Goal: Task Accomplishment & Management: Complete application form

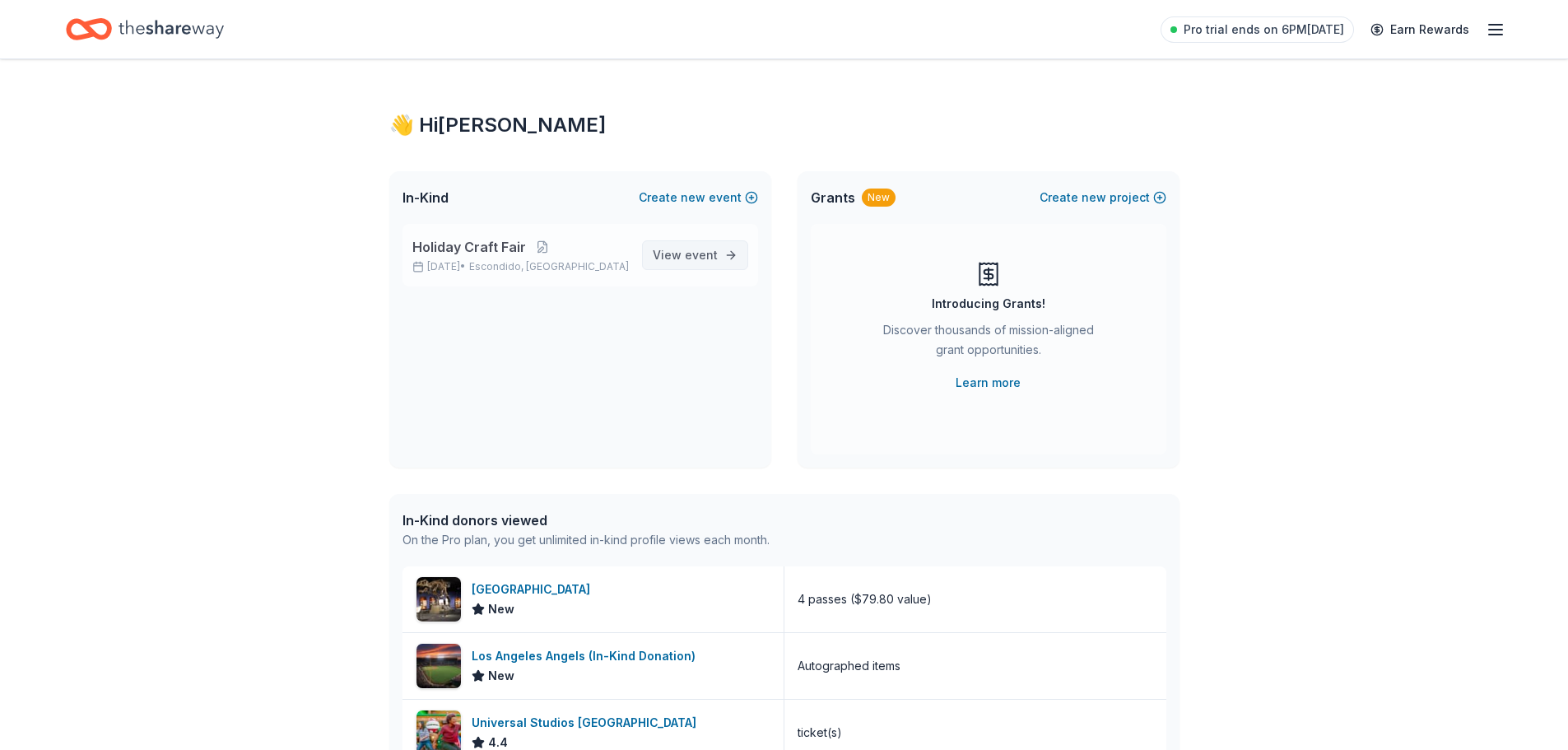
click at [676, 250] on span "View event" at bounding box center [685, 255] width 65 height 20
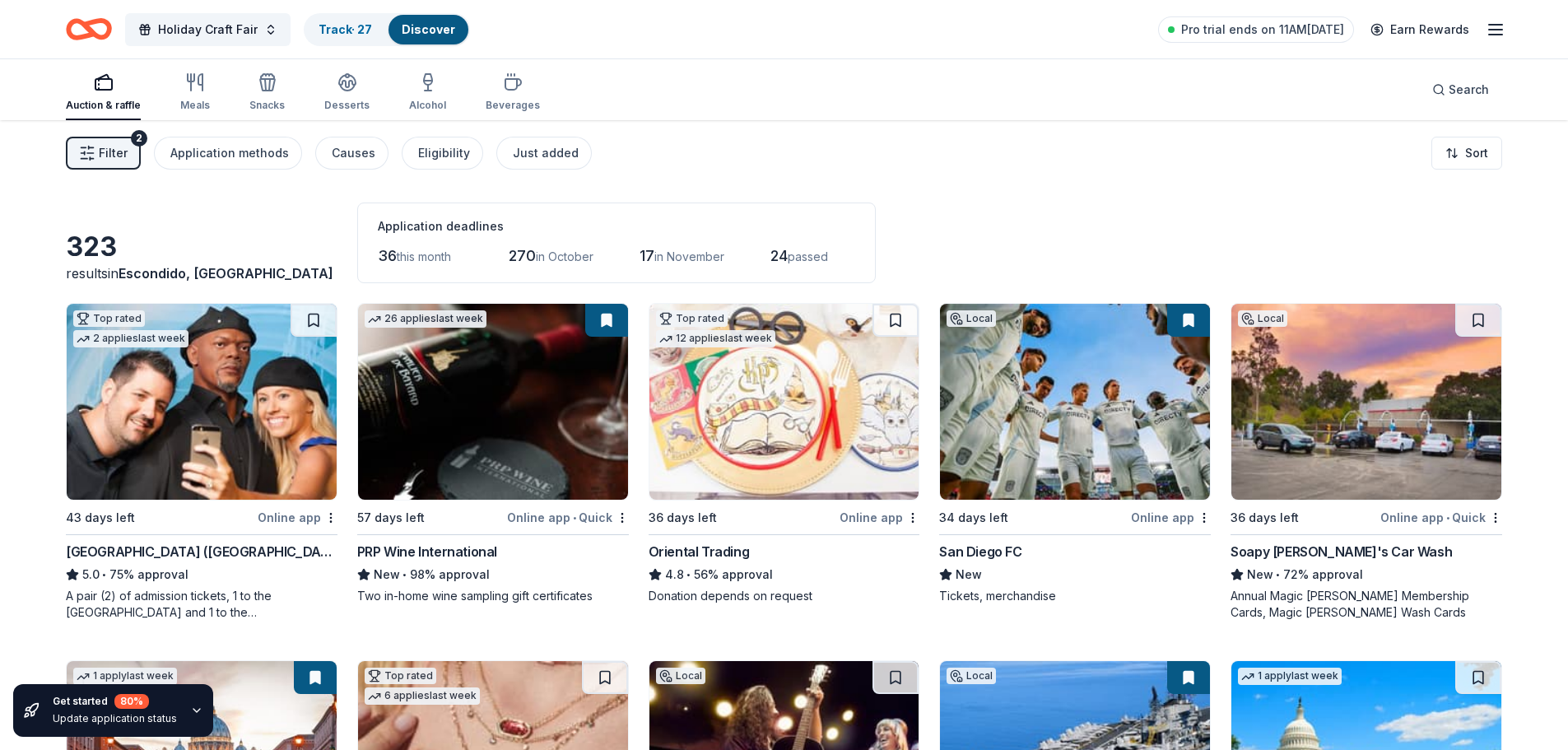
click at [115, 149] on span "Filter" at bounding box center [113, 154] width 28 height 20
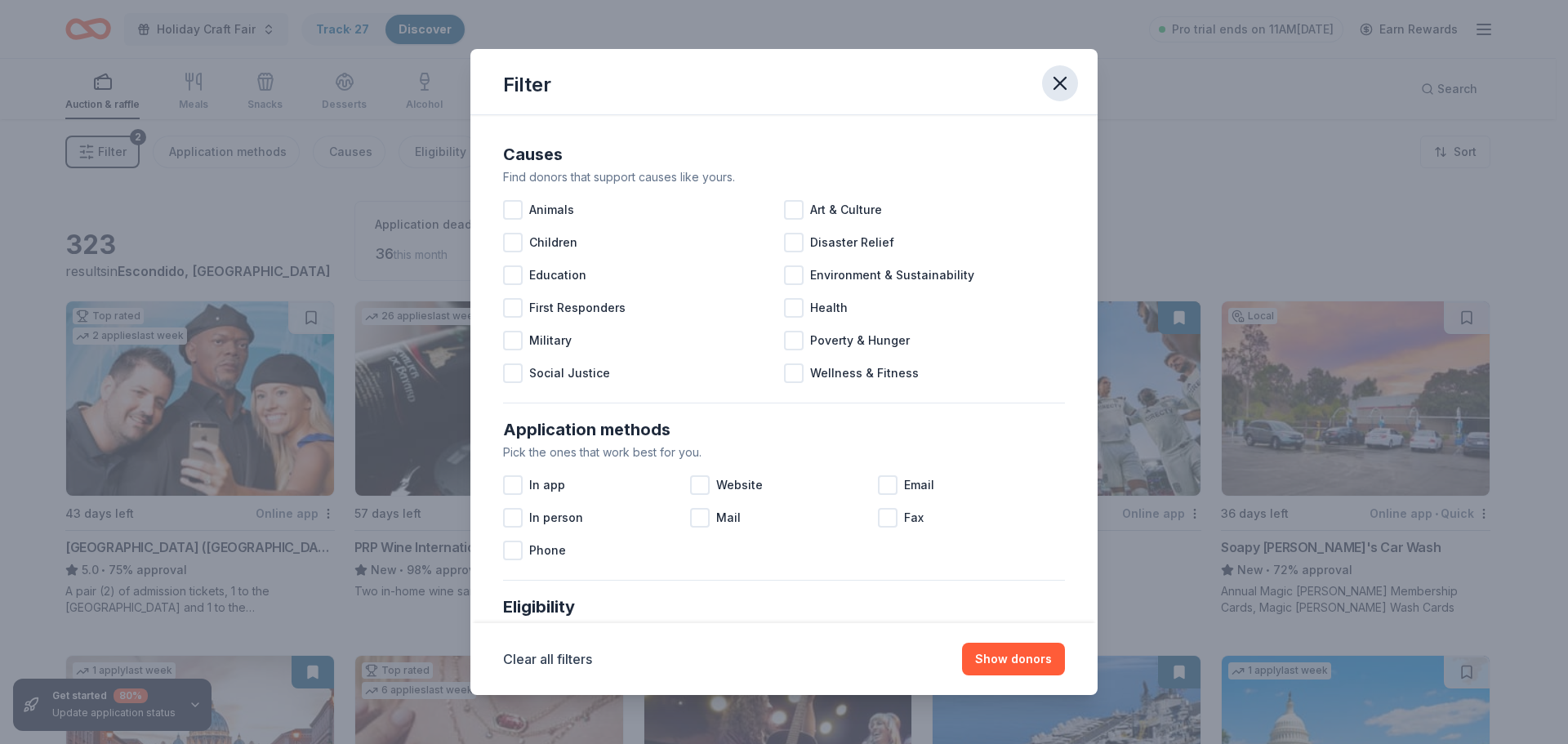
click at [1055, 90] on icon "button" at bounding box center [1059, 83] width 23 height 23
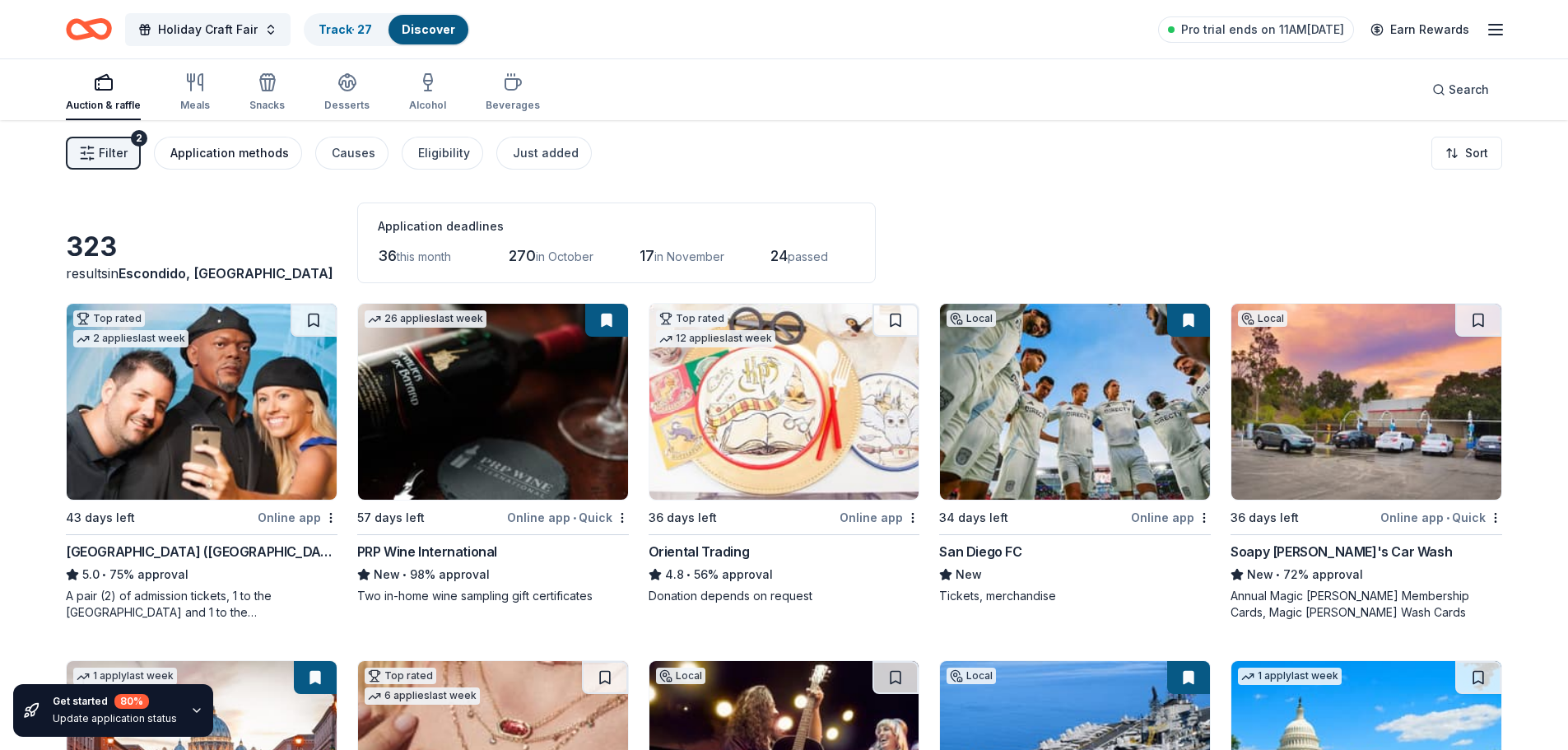
click at [248, 155] on div "Application methods" at bounding box center [230, 154] width 119 height 20
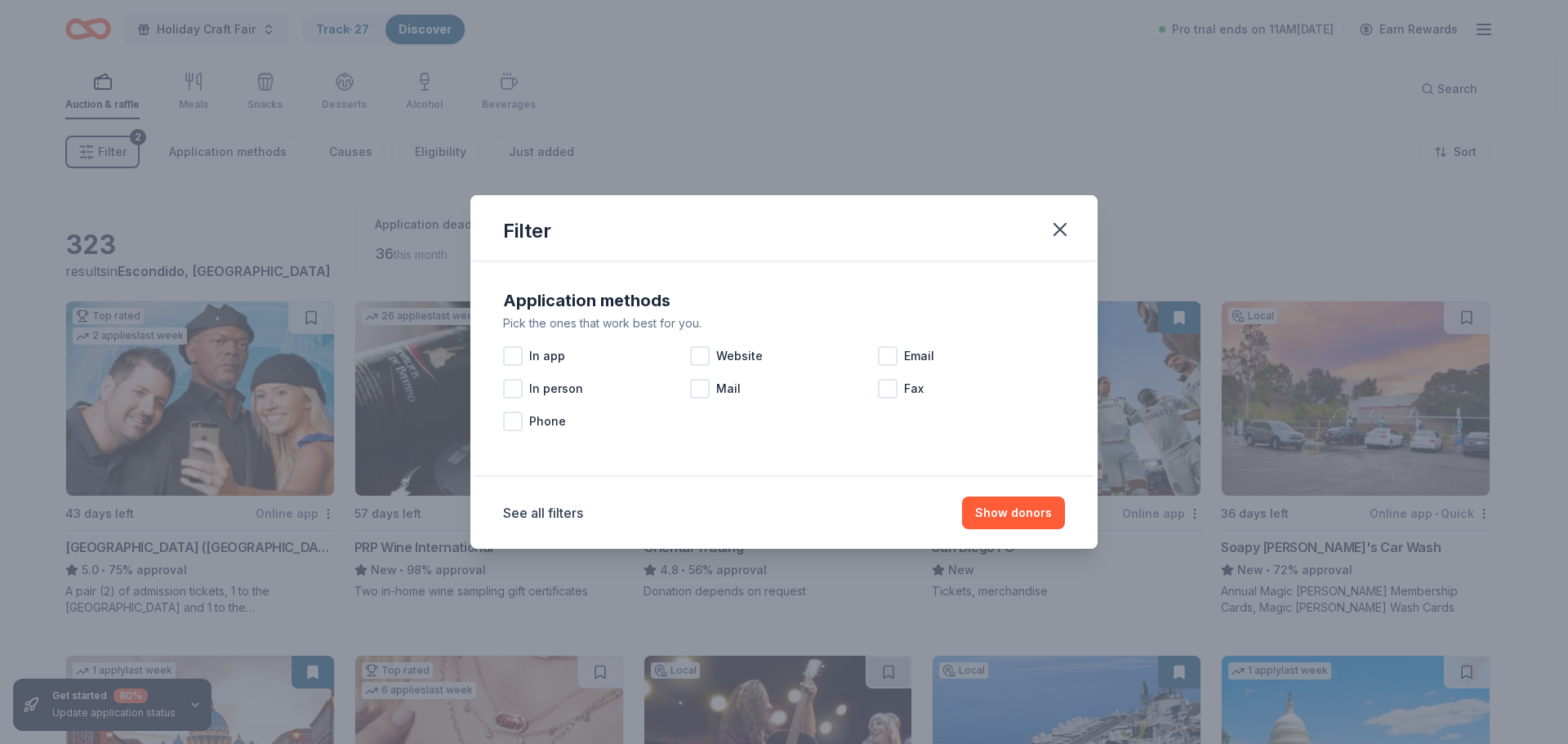
click at [335, 150] on div "Filter Application methods Pick the ones that work best for you. In app Website…" at bounding box center [784, 372] width 1568 height 744
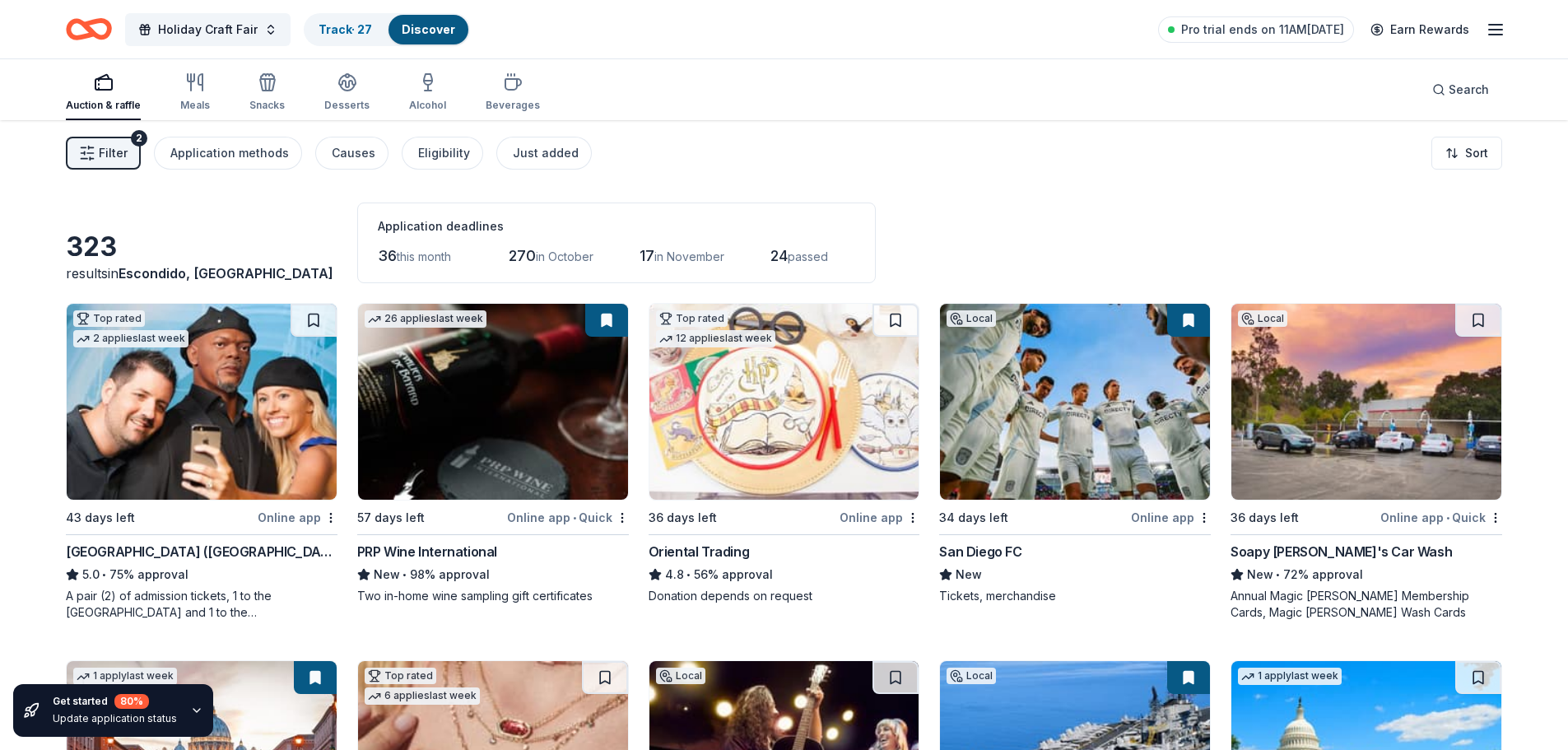
click at [338, 151] on div "Causes" at bounding box center [354, 154] width 44 height 20
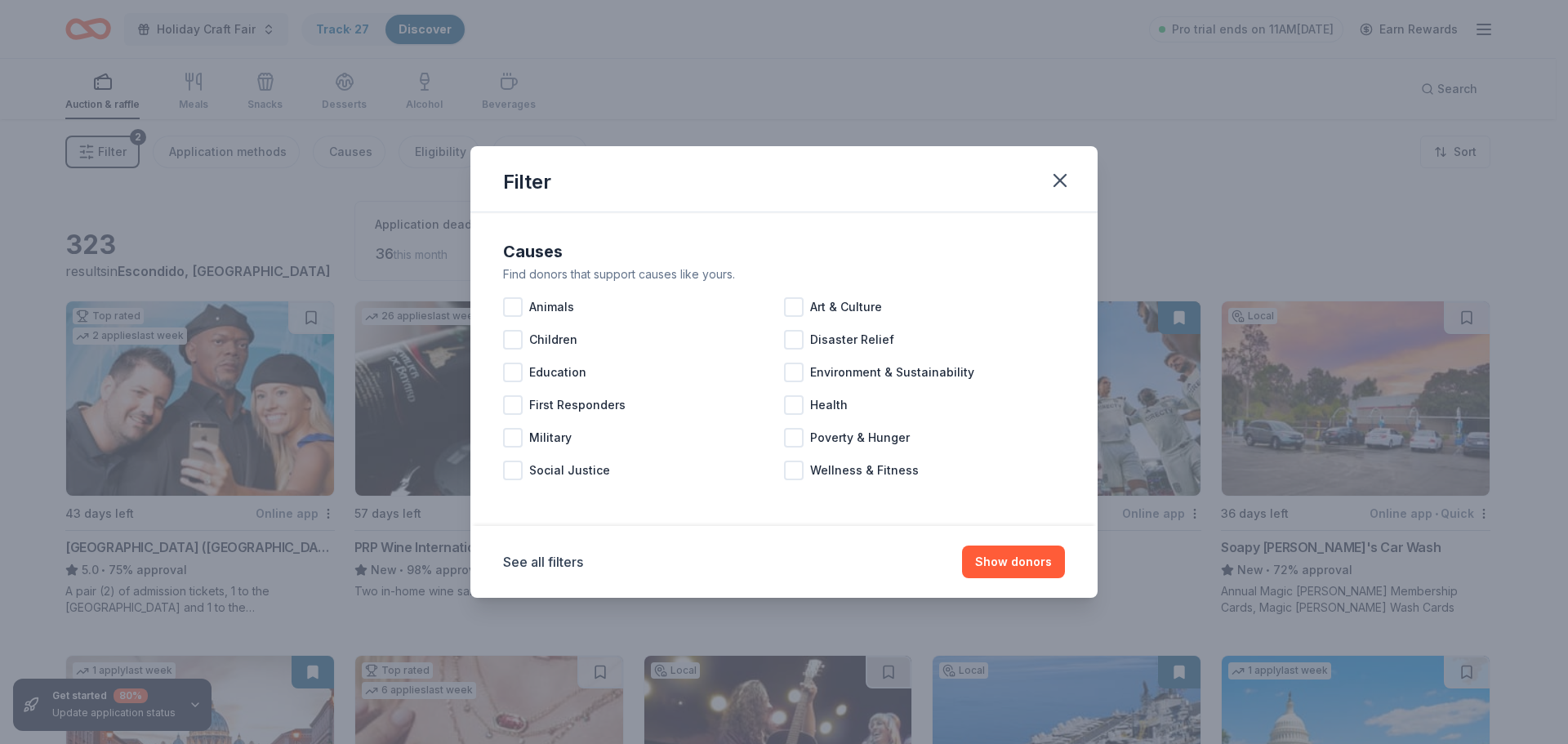
click at [335, 150] on div "Filter Causes Find donors that support causes like yours. Animals Art & Culture…" at bounding box center [784, 372] width 1568 height 744
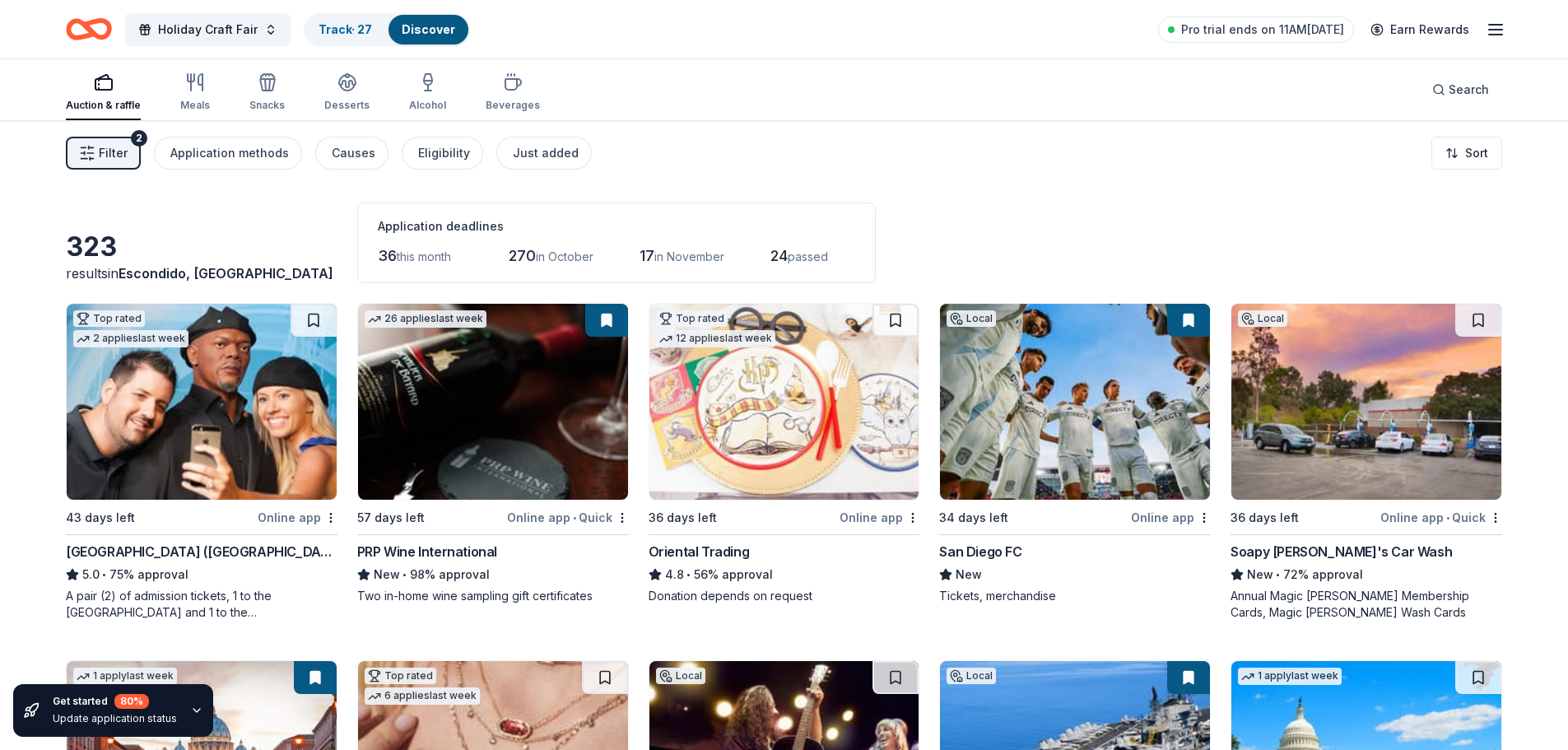
click at [338, 151] on div "Causes" at bounding box center [354, 154] width 44 height 20
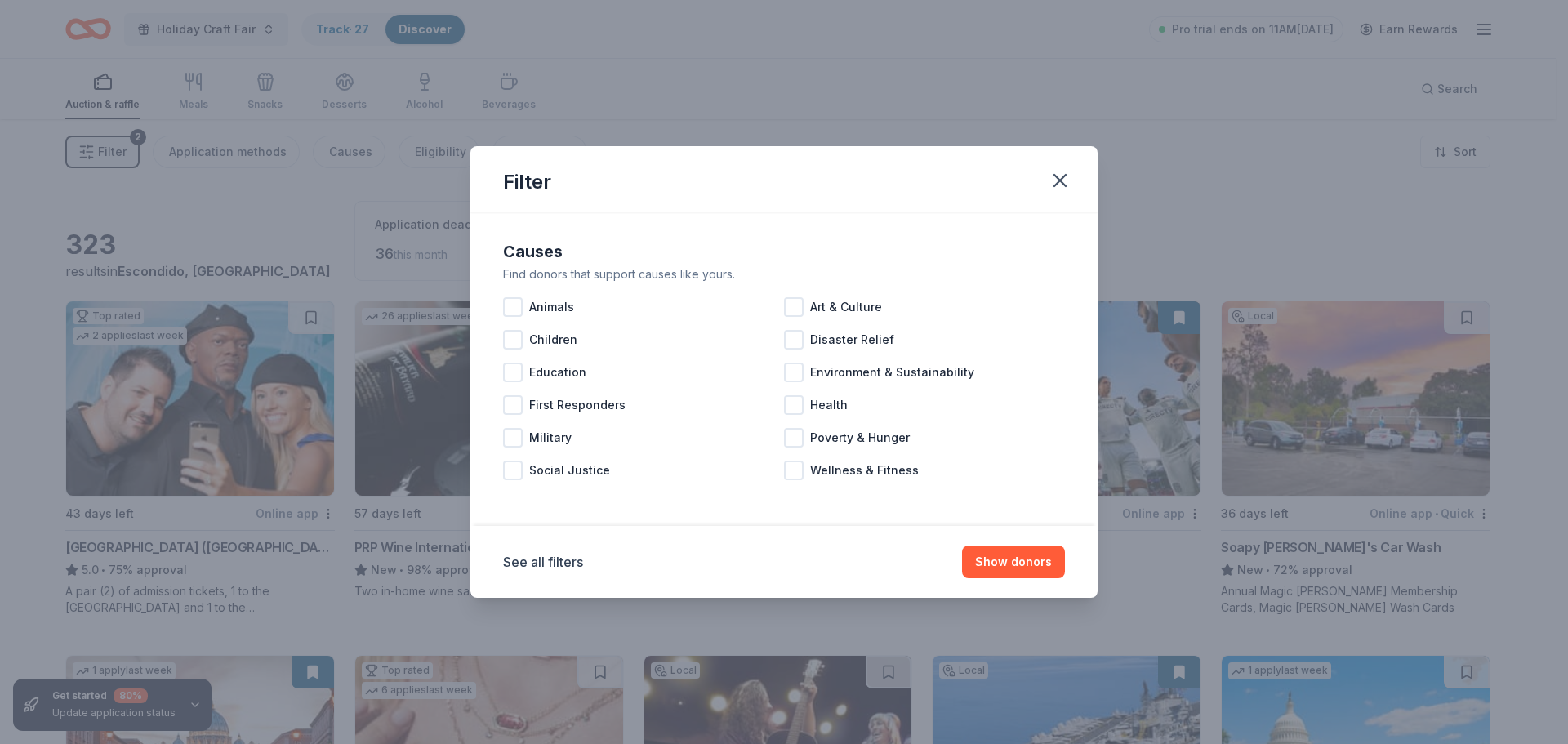
click at [335, 150] on div "Filter Causes Find donors that support causes like yours. Animals Art & Culture…" at bounding box center [784, 372] width 1568 height 744
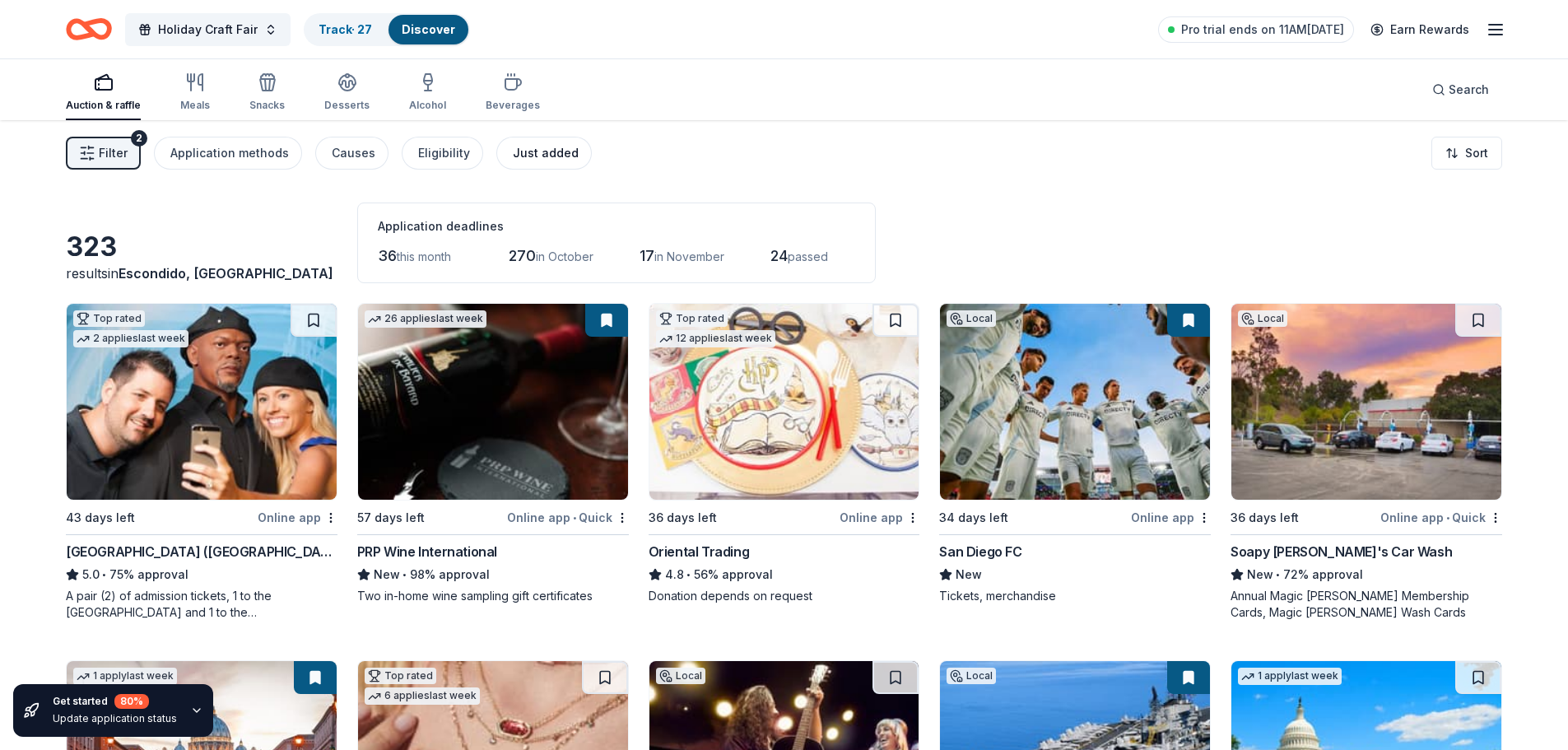
click at [519, 157] on div "Just added" at bounding box center [546, 154] width 66 height 20
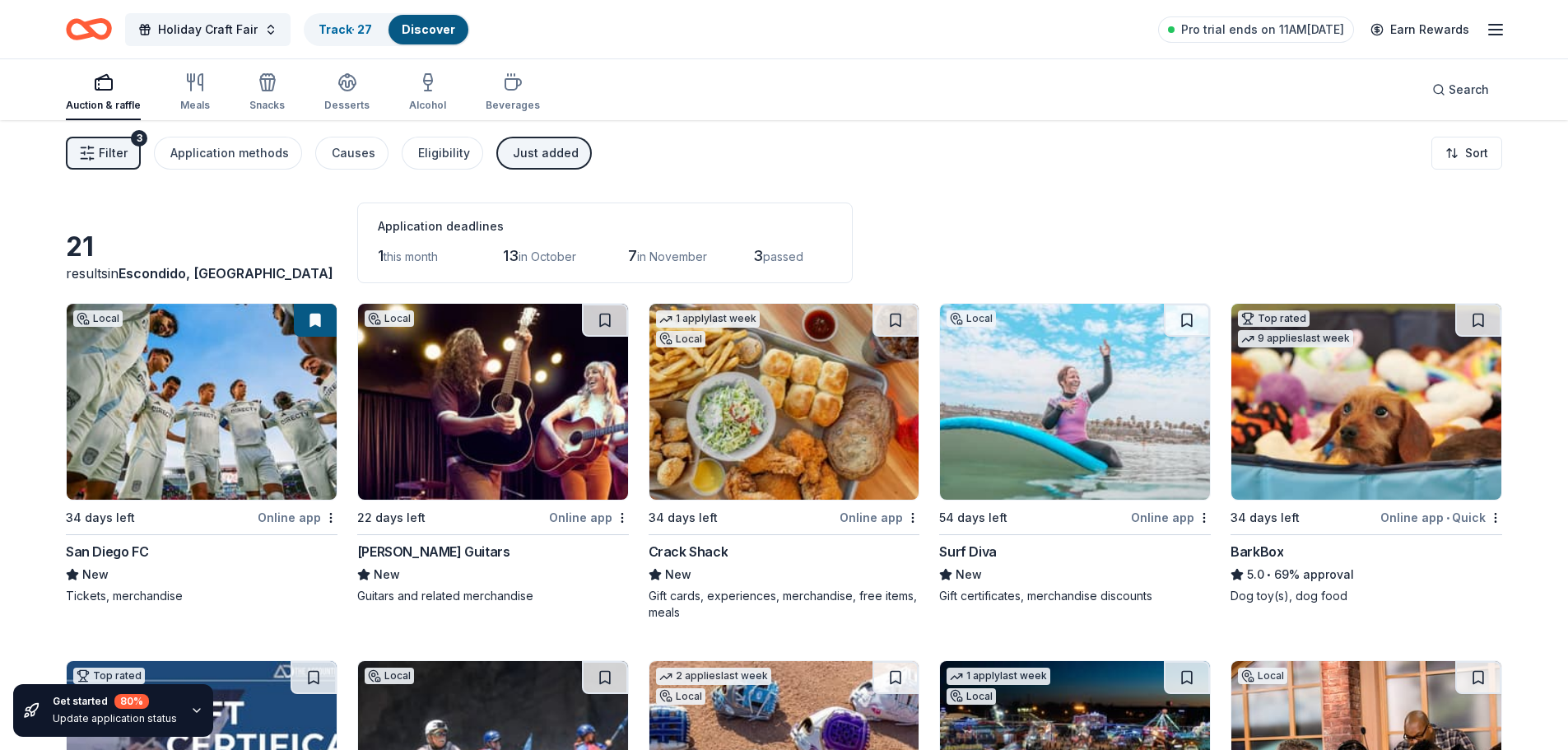
click at [111, 150] on span "Filter" at bounding box center [113, 154] width 28 height 20
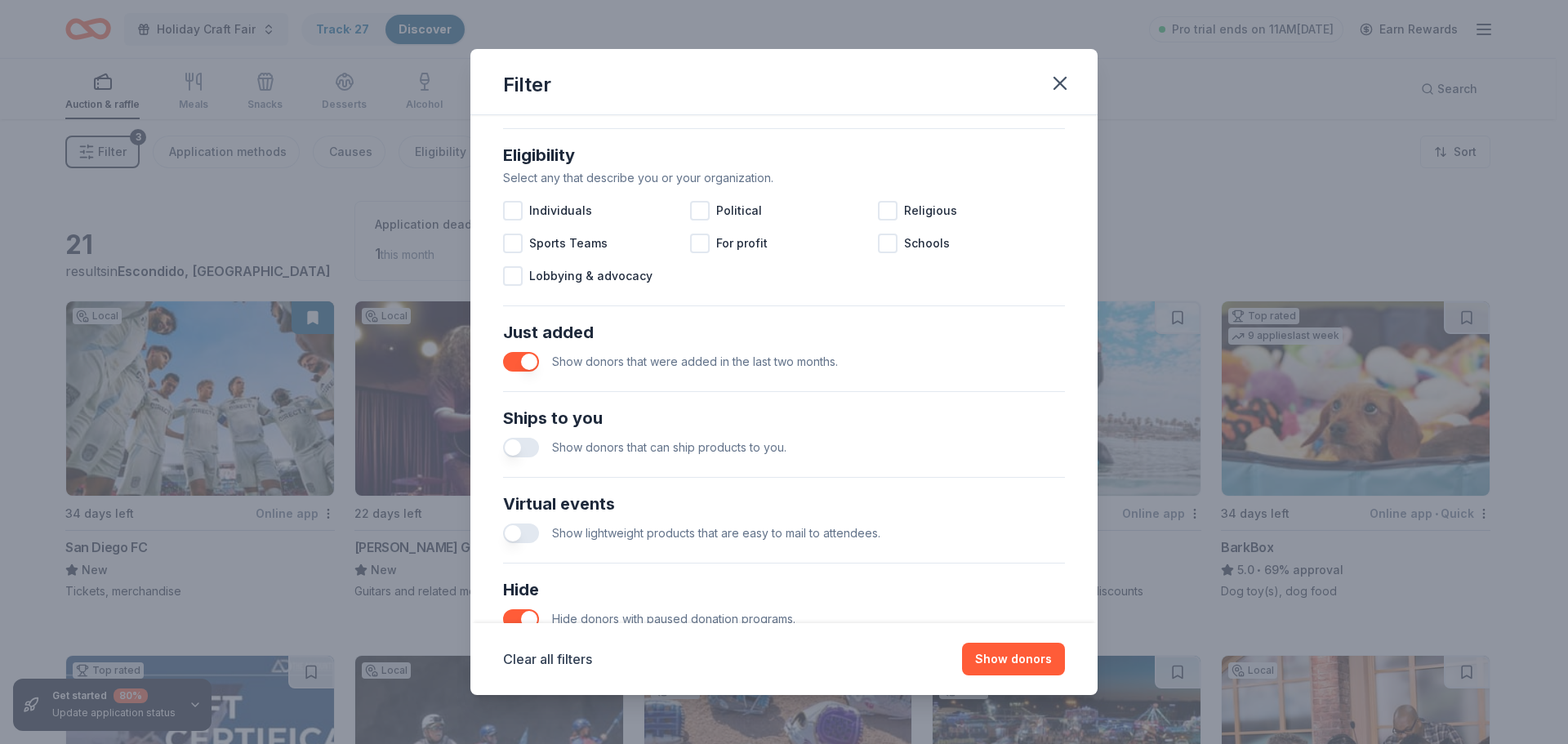
scroll to position [490, 0]
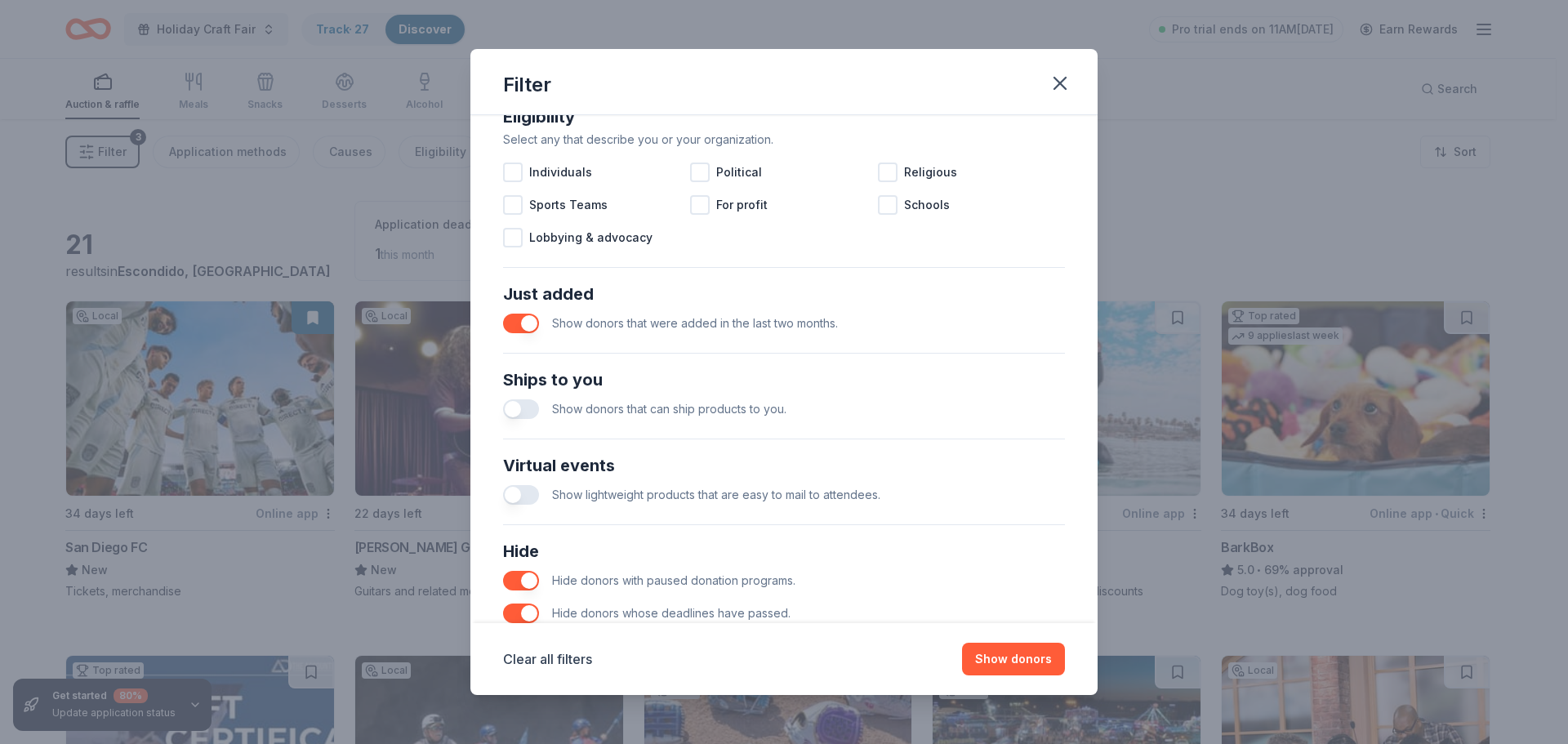
click at [516, 412] on button "button" at bounding box center [521, 409] width 36 height 20
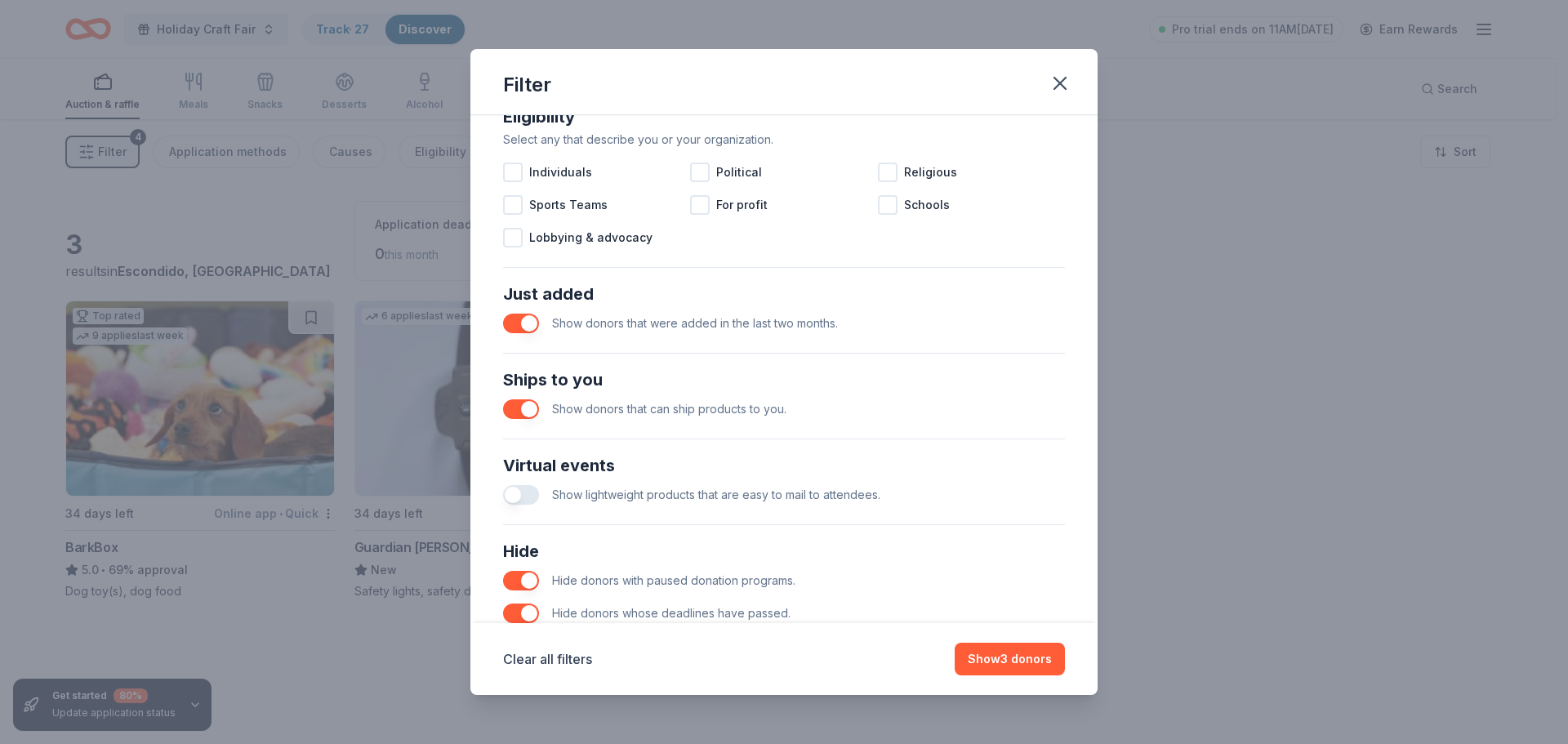
click at [534, 406] on button "button" at bounding box center [521, 409] width 36 height 20
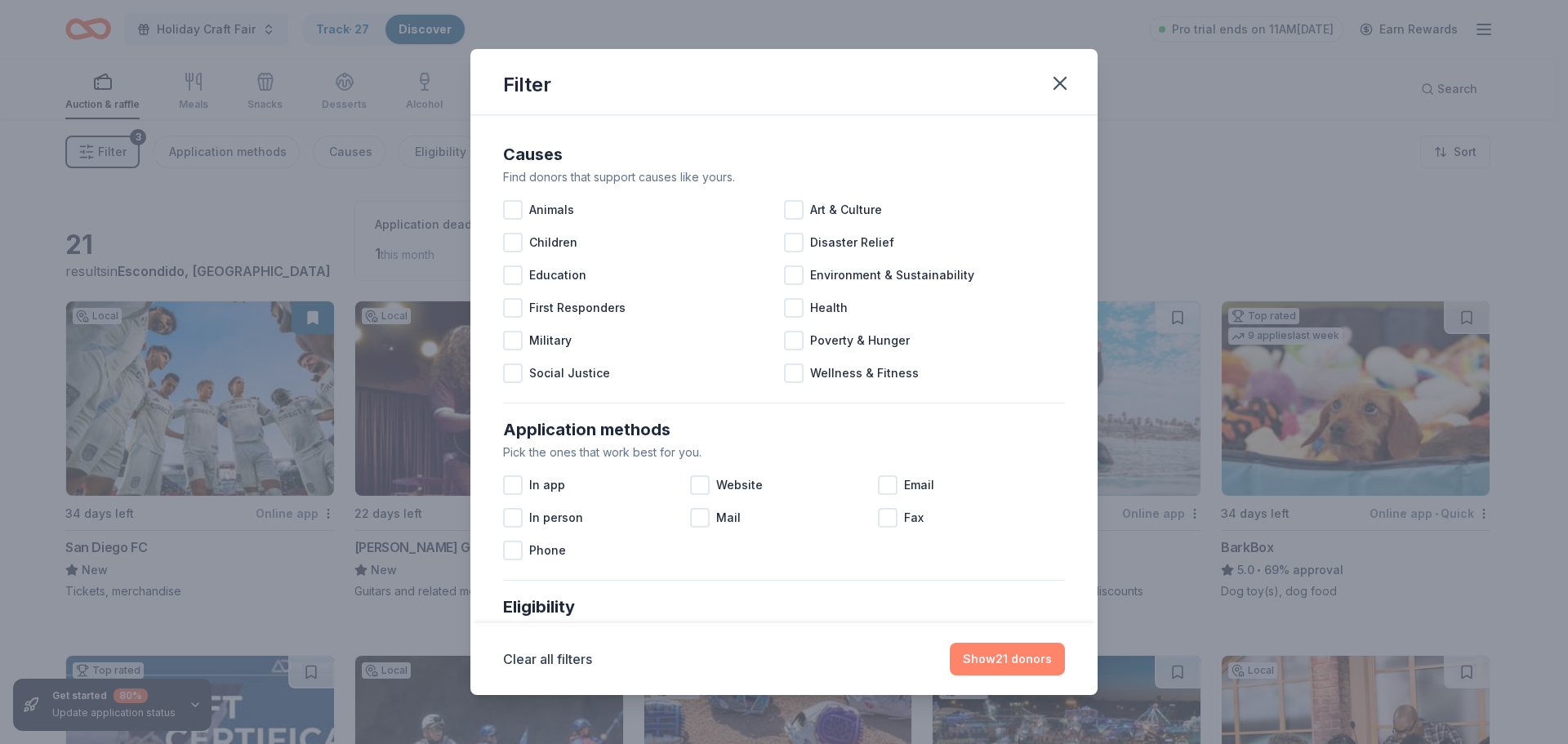
click at [991, 655] on button "Show 21 donors" at bounding box center [1007, 659] width 115 height 33
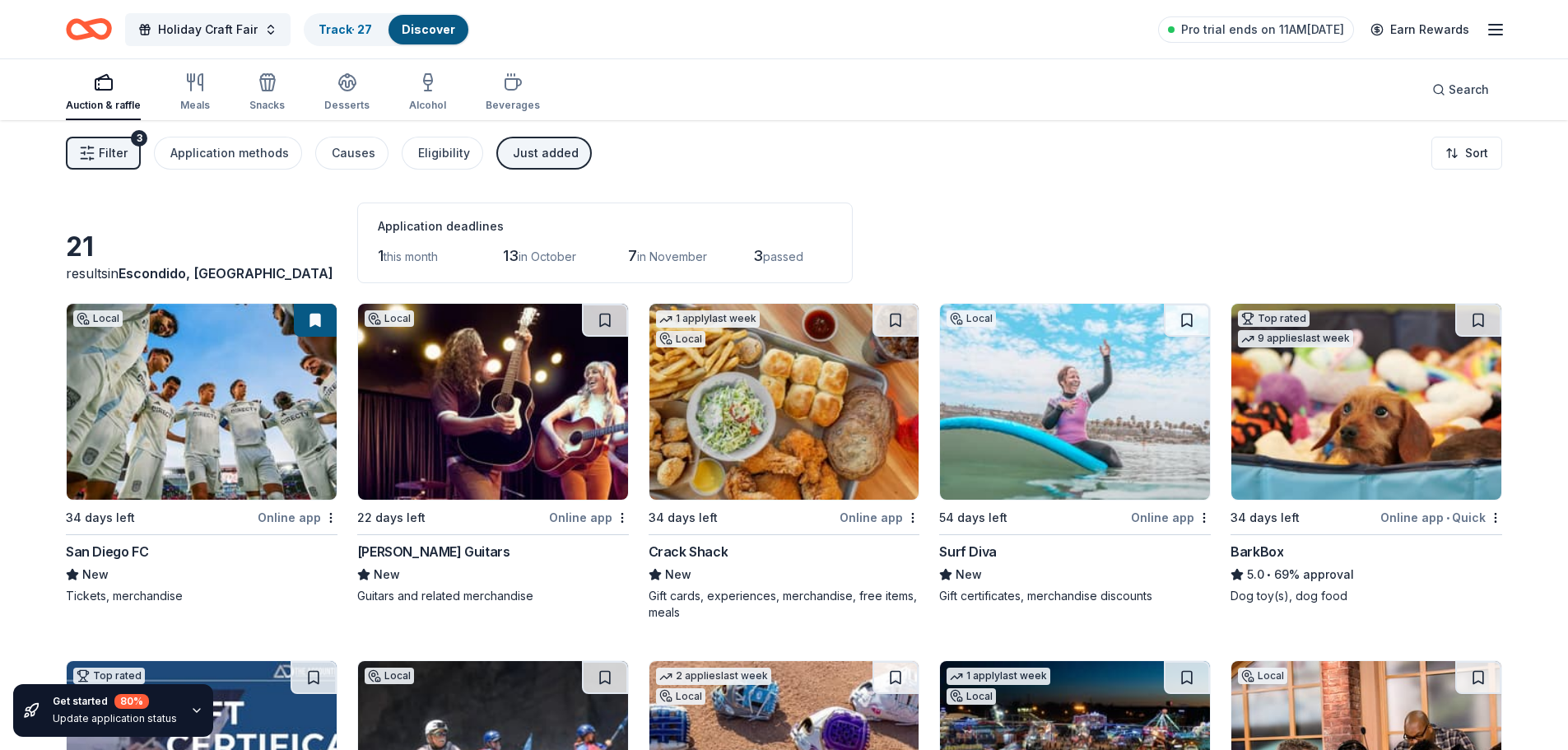
click at [111, 149] on span "Filter" at bounding box center [113, 154] width 28 height 20
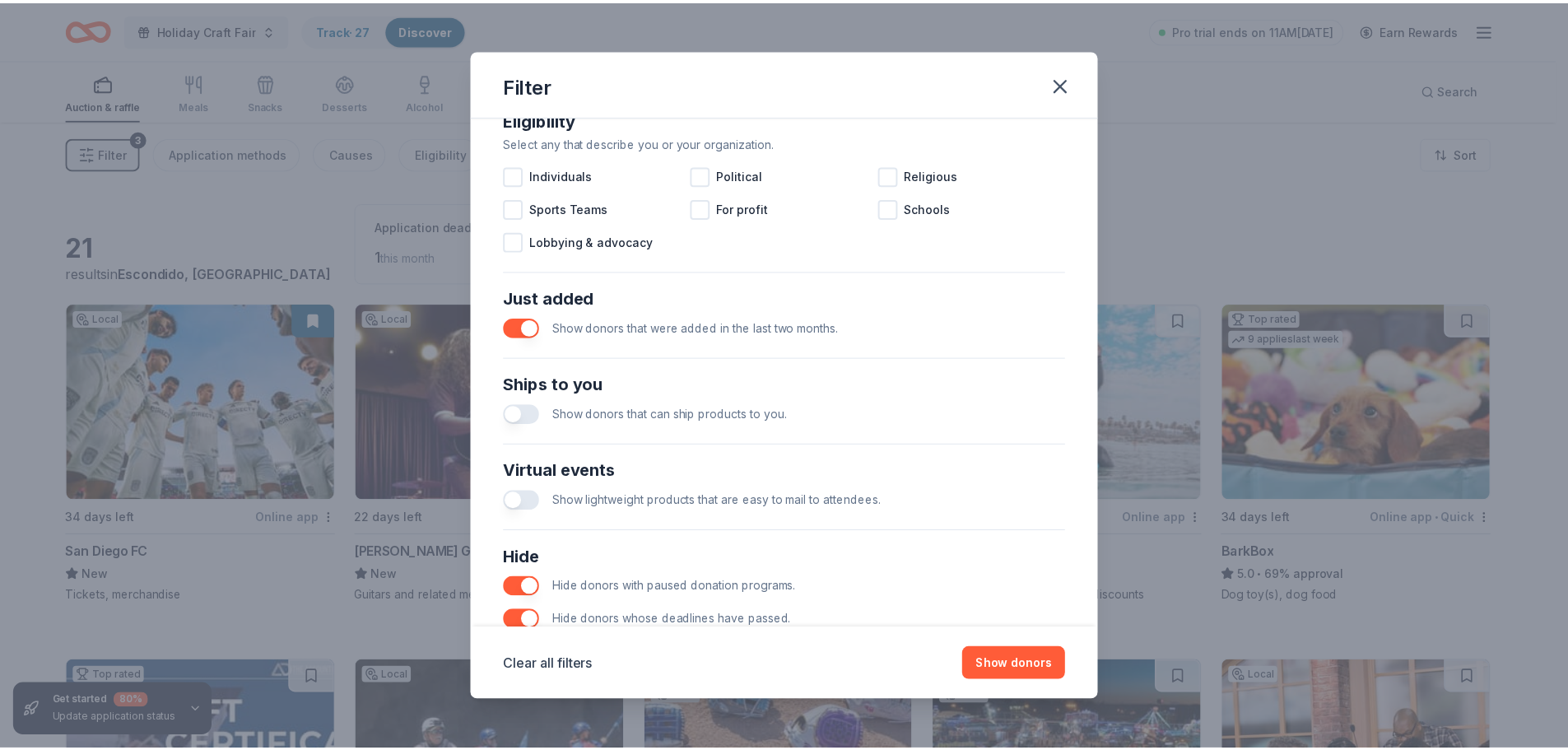
scroll to position [494, 0]
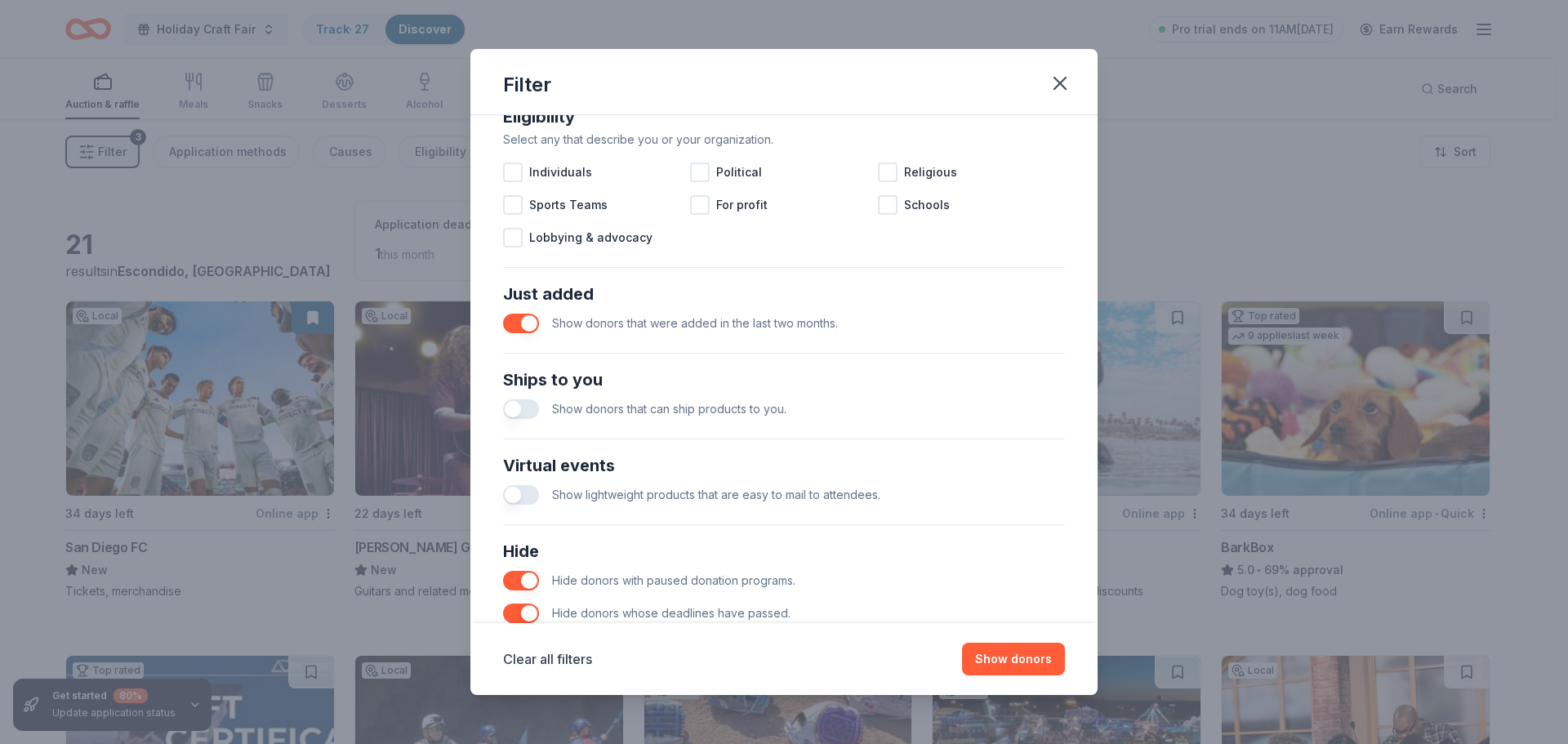
click at [529, 323] on button "button" at bounding box center [521, 324] width 36 height 20
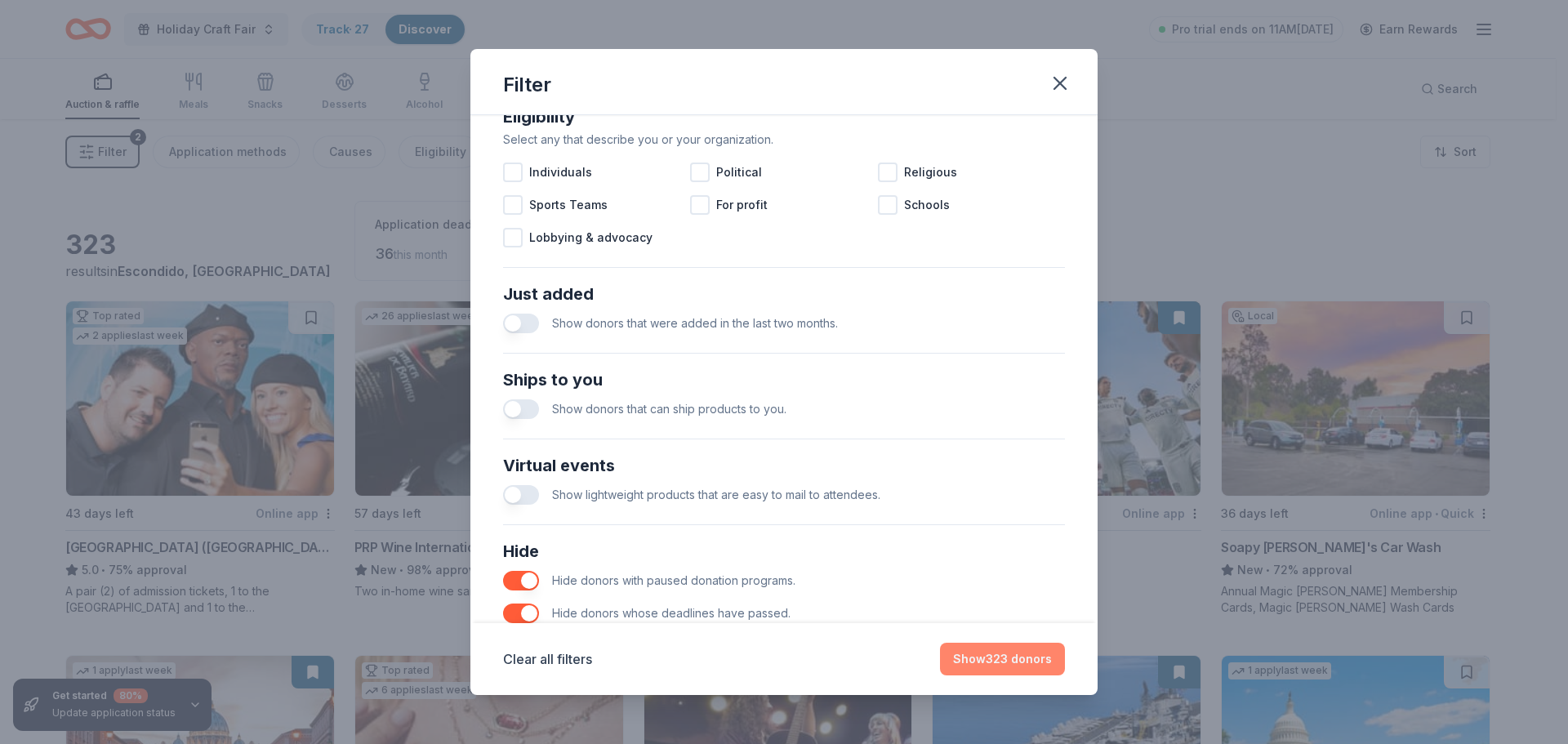
click at [983, 661] on button "Show 323 donors" at bounding box center [1003, 659] width 125 height 33
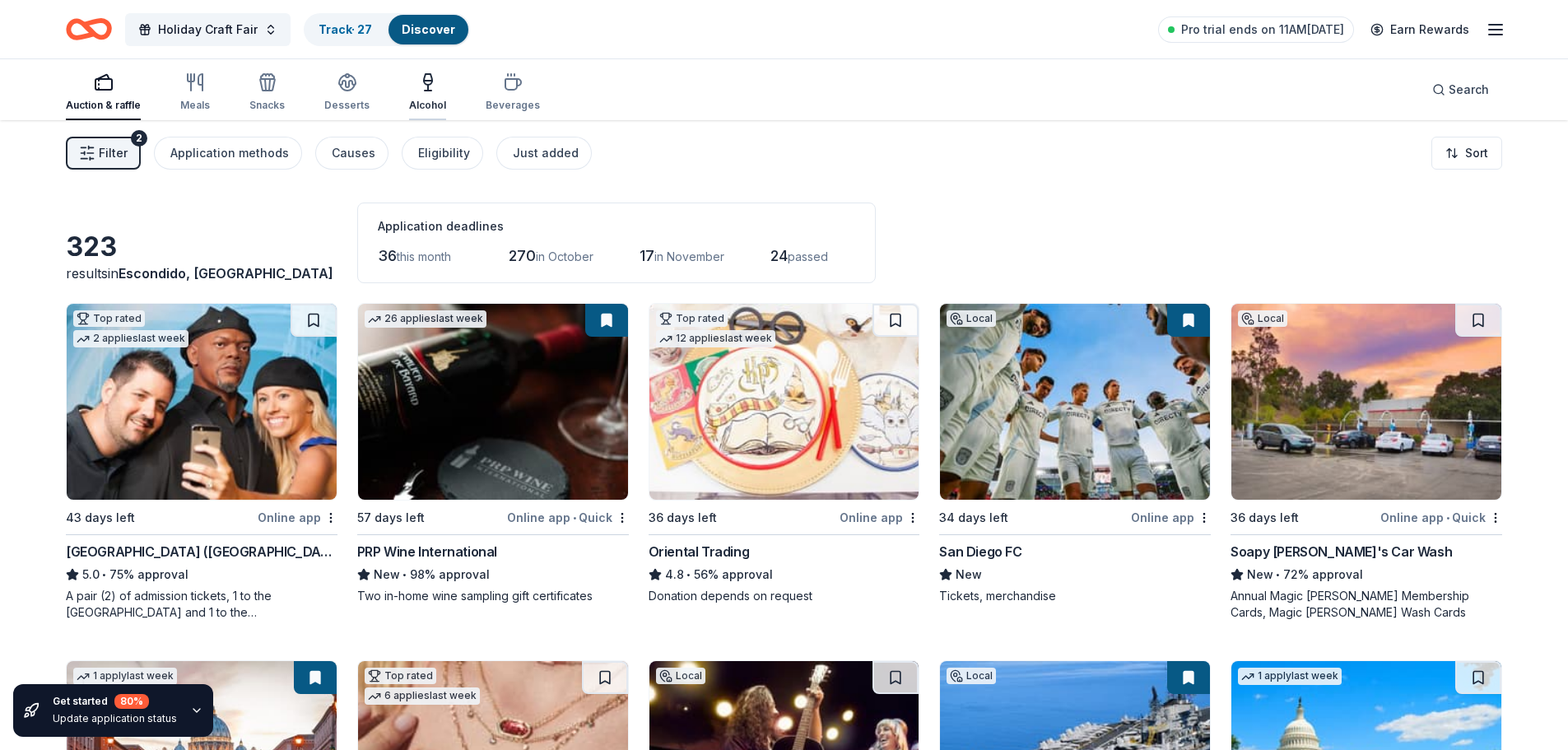
click at [424, 91] on icon "button" at bounding box center [427, 91] width 6 height 0
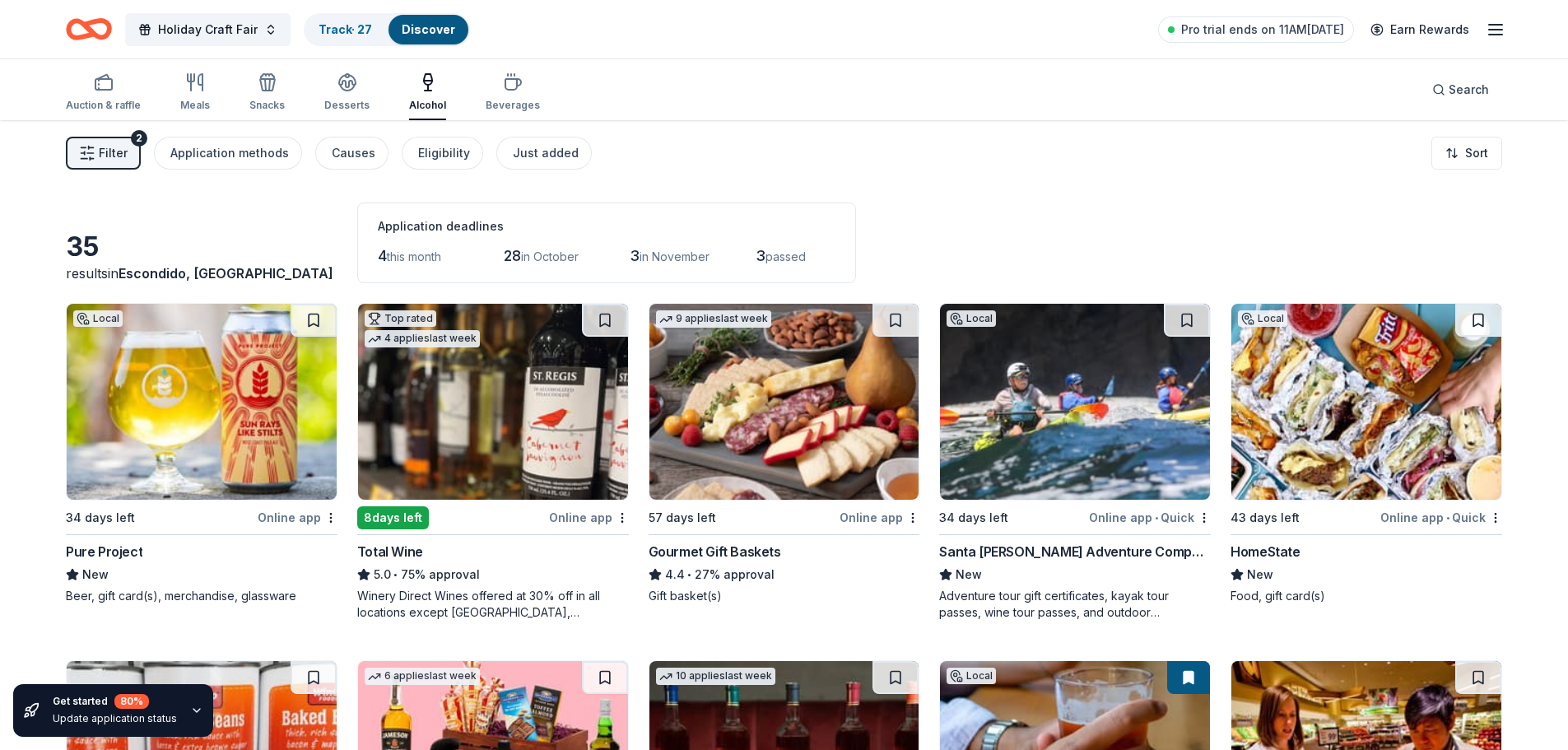
click at [866, 520] on div "Online app" at bounding box center [879, 517] width 80 height 20
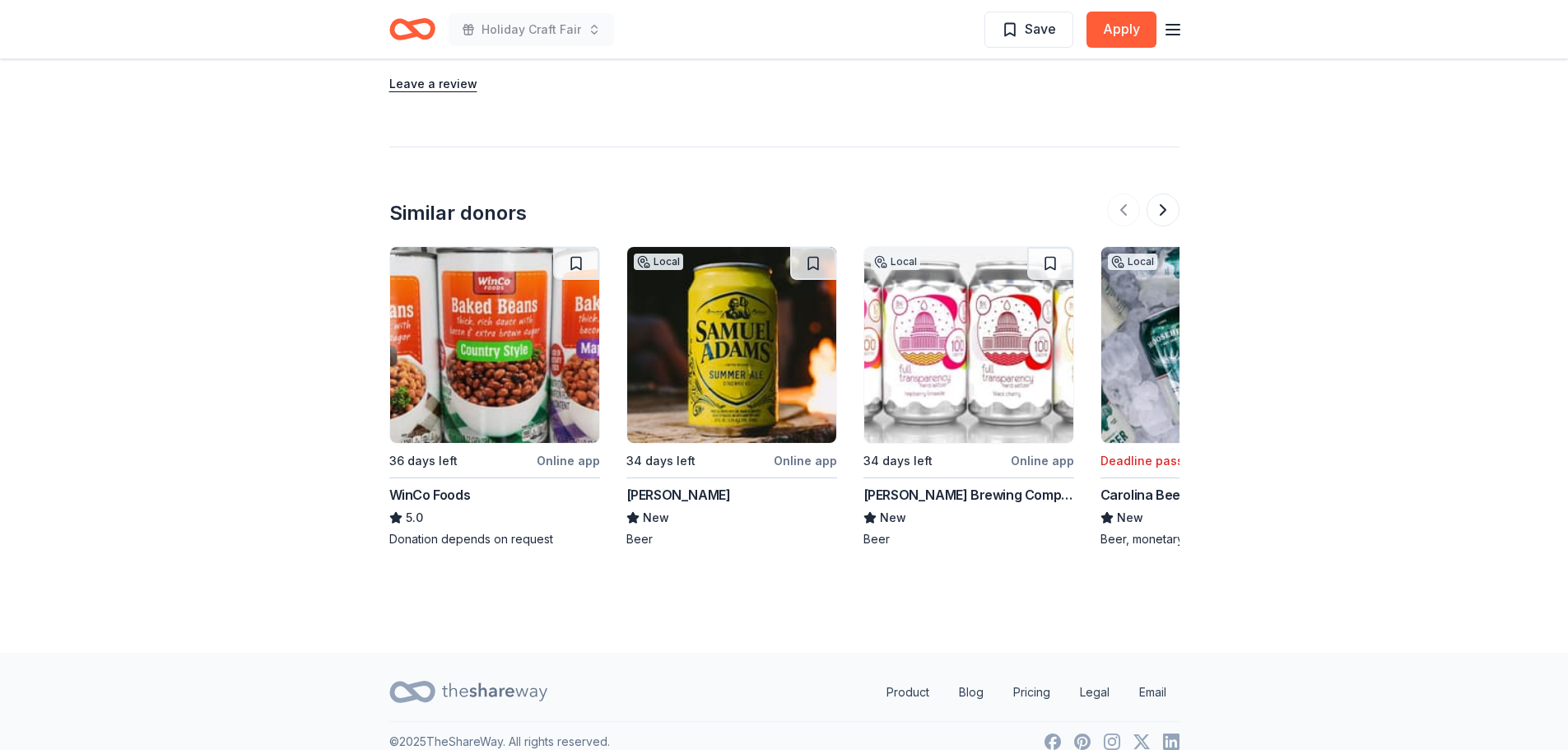
scroll to position [1997, 0]
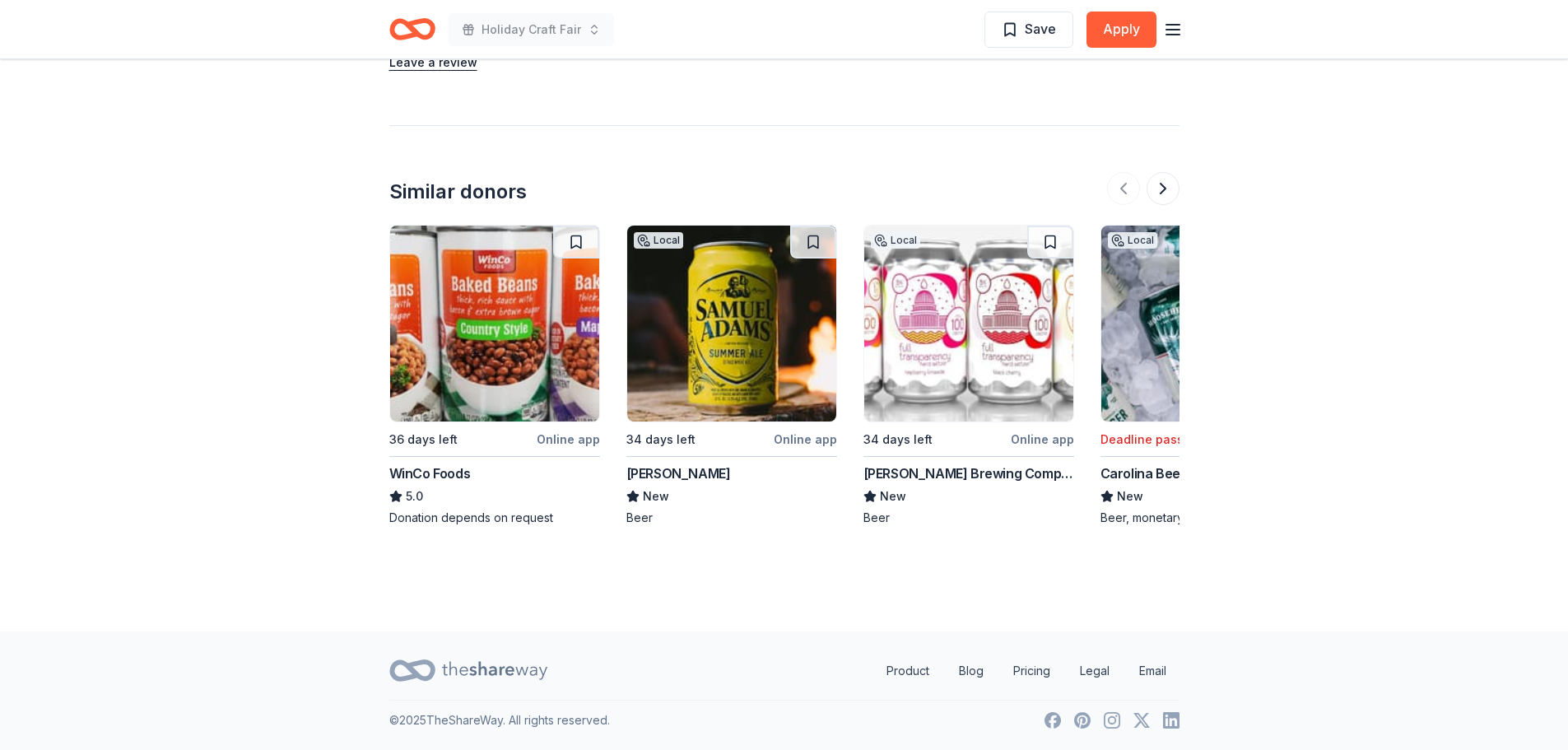
click at [450, 470] on div "WinCo Foods" at bounding box center [430, 474] width 81 height 20
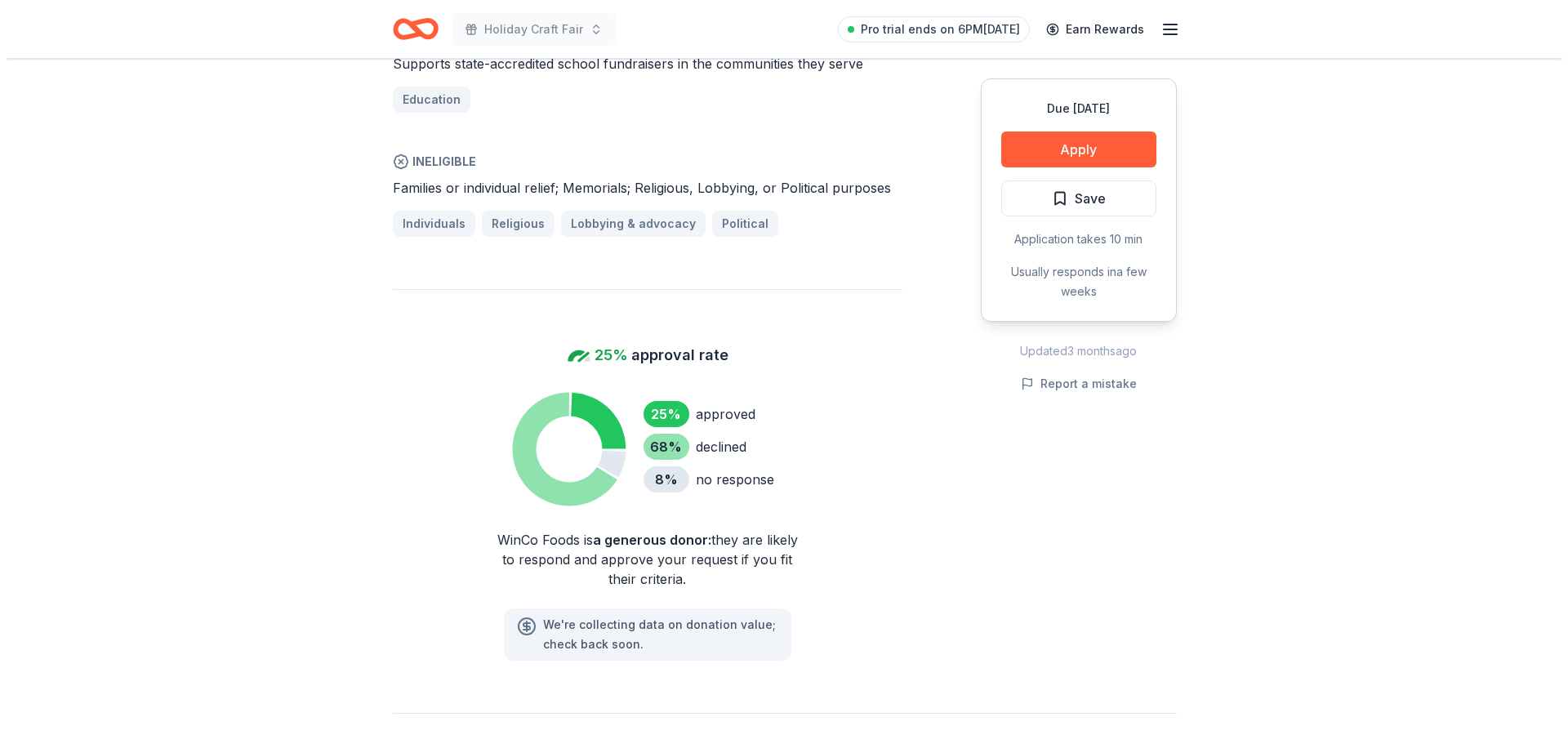
scroll to position [980, 0]
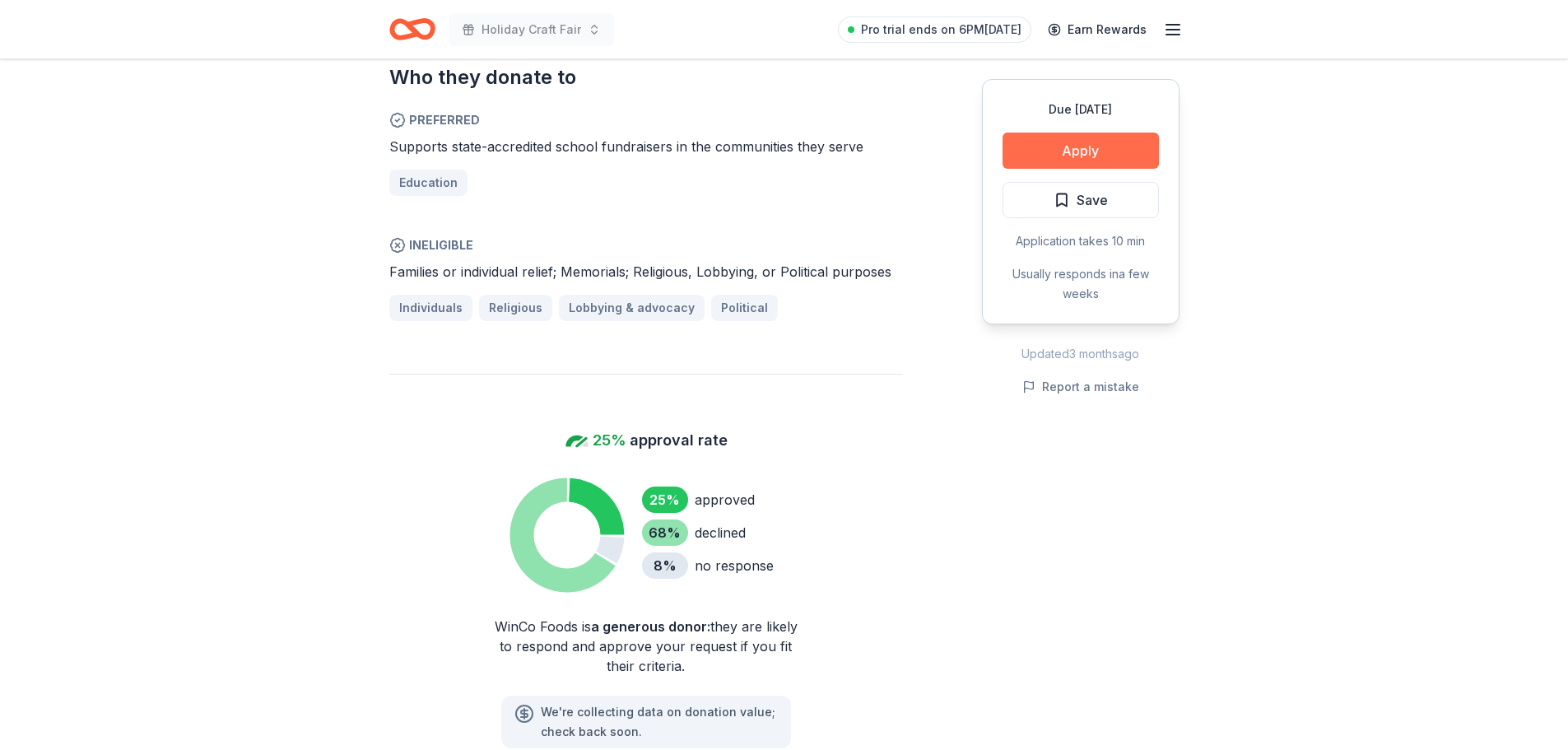
click at [1071, 154] on button "Apply" at bounding box center [1080, 151] width 156 height 37
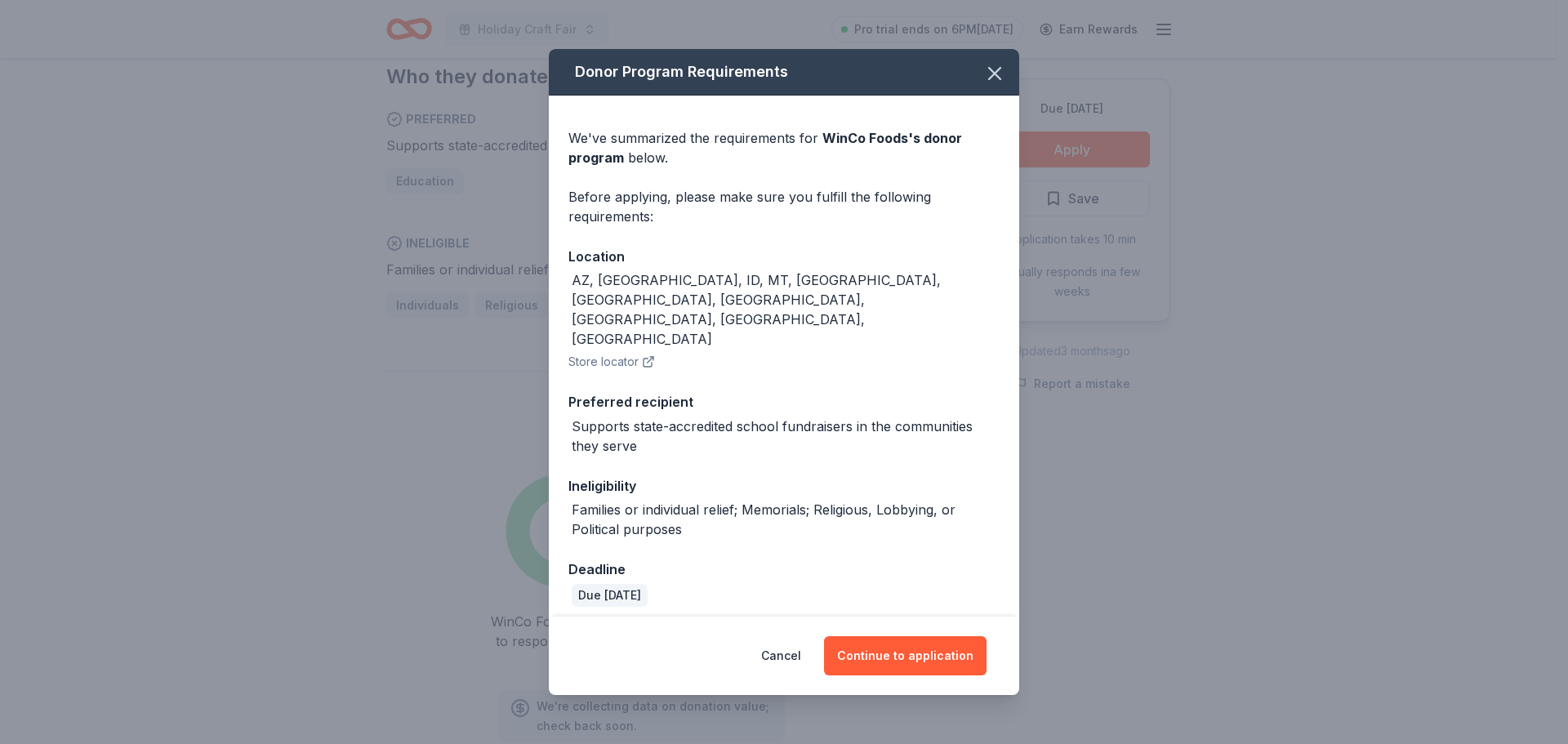
click at [609, 304] on div "AZ, CA, ID, MT, NV, OK, OR, TX, WA, UT" at bounding box center [786, 309] width 428 height 78
click at [874, 636] on button "Continue to application" at bounding box center [905, 655] width 162 height 39
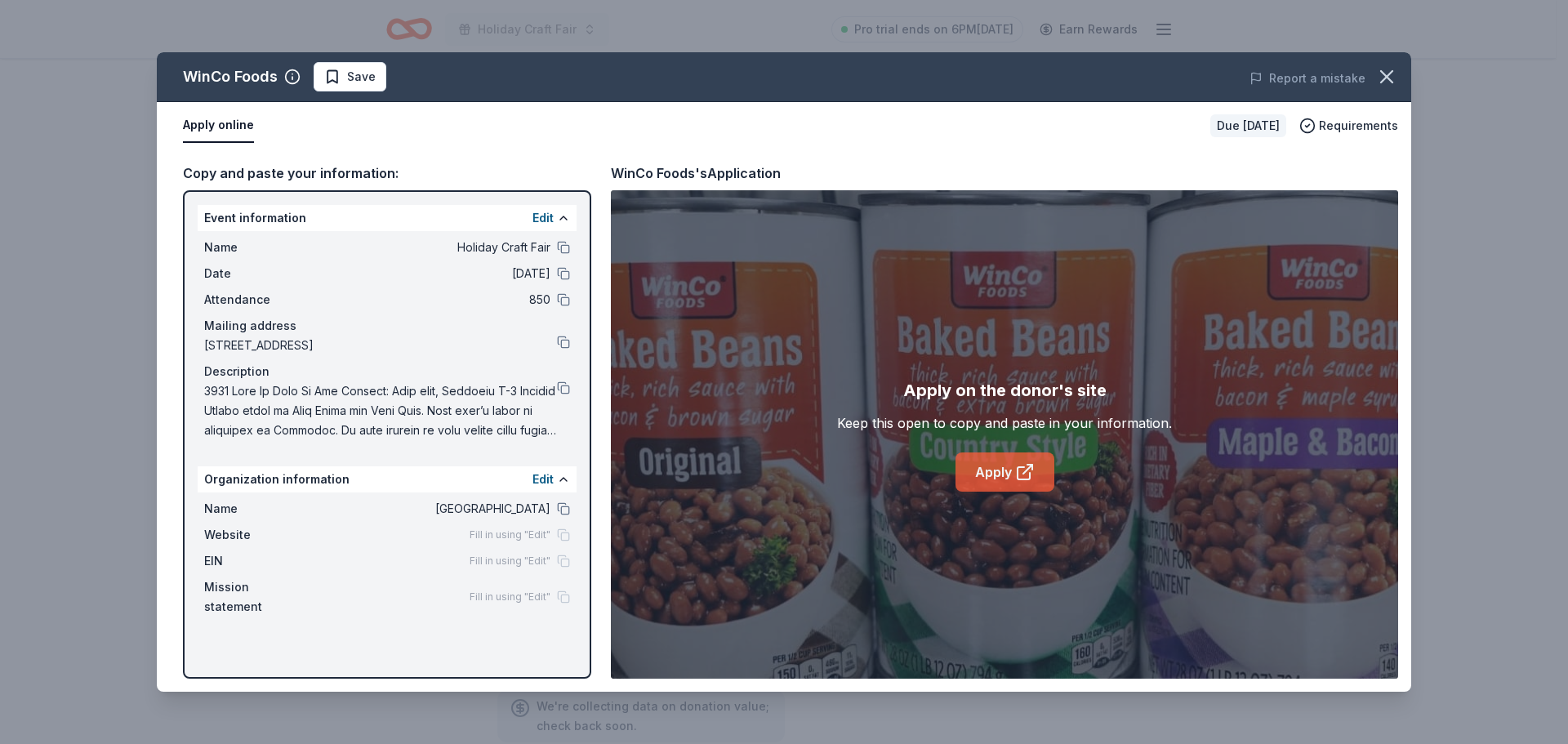
click at [1003, 472] on link "Apply" at bounding box center [1004, 472] width 99 height 39
